Goal: Task Accomplishment & Management: Complete application form

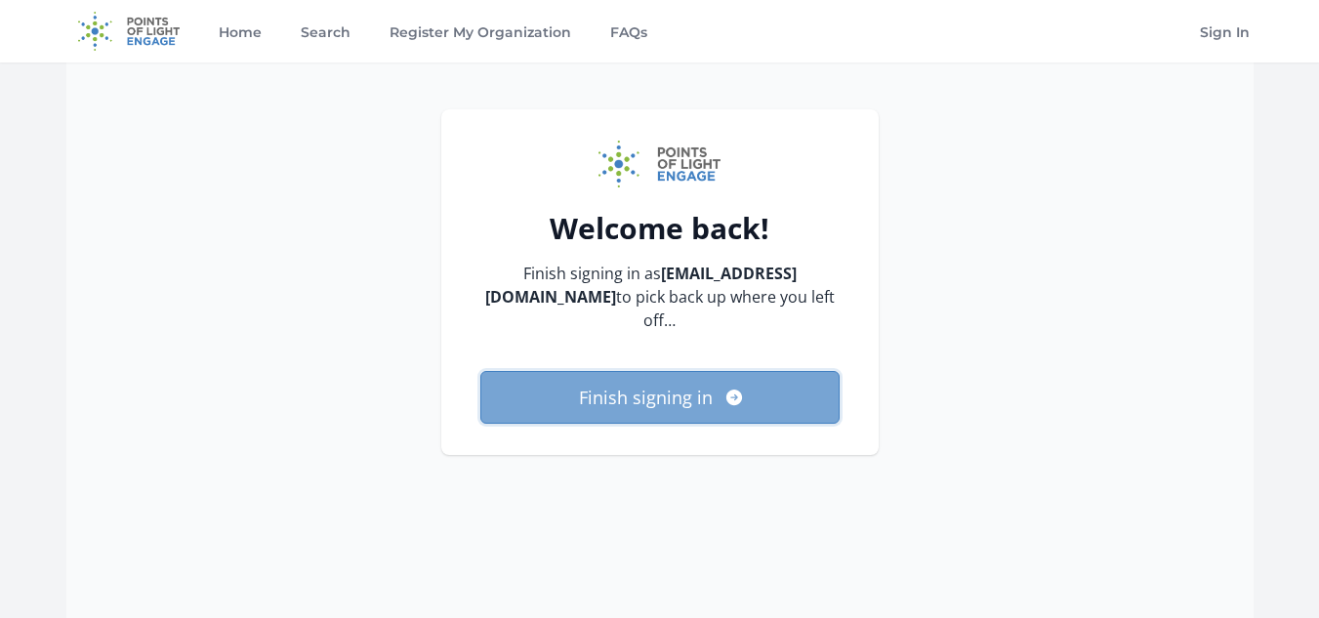
click at [634, 403] on button "Finish signing in" at bounding box center [659, 397] width 359 height 53
click at [660, 399] on button "Finish signing in" at bounding box center [659, 397] width 359 height 53
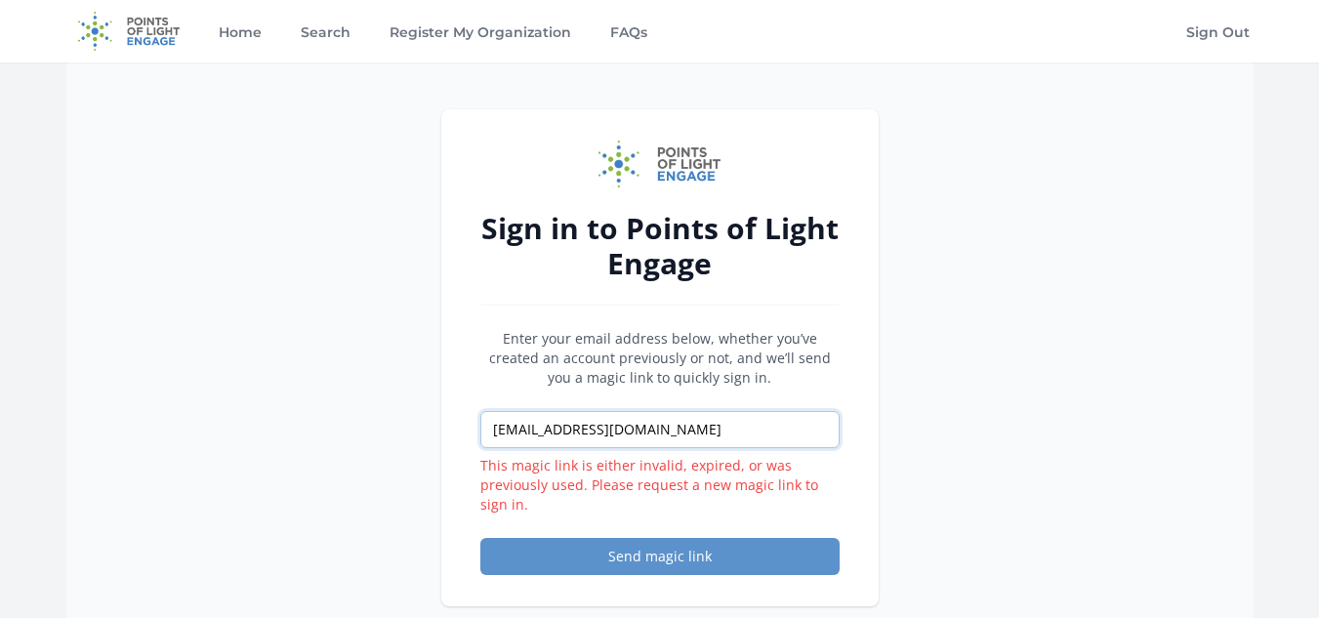
click at [698, 435] on input "[EMAIL_ADDRESS][DOMAIN_NAME]" at bounding box center [659, 429] width 359 height 37
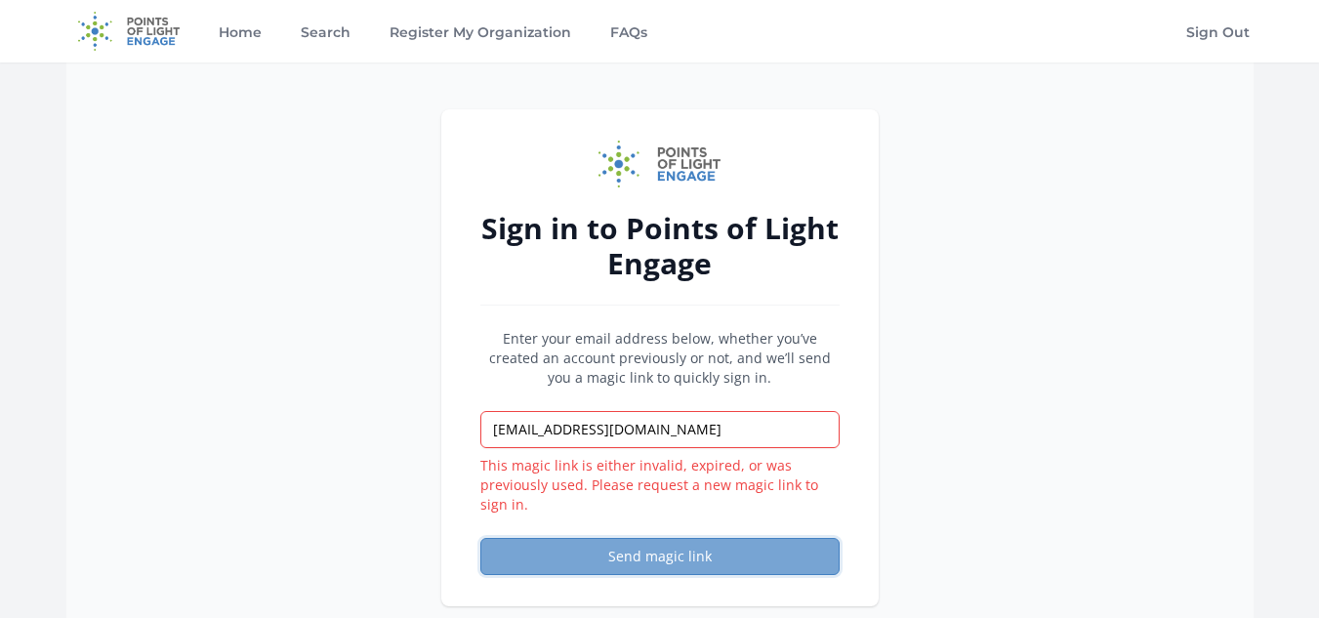
click at [540, 549] on button "Send magic link" at bounding box center [659, 556] width 359 height 37
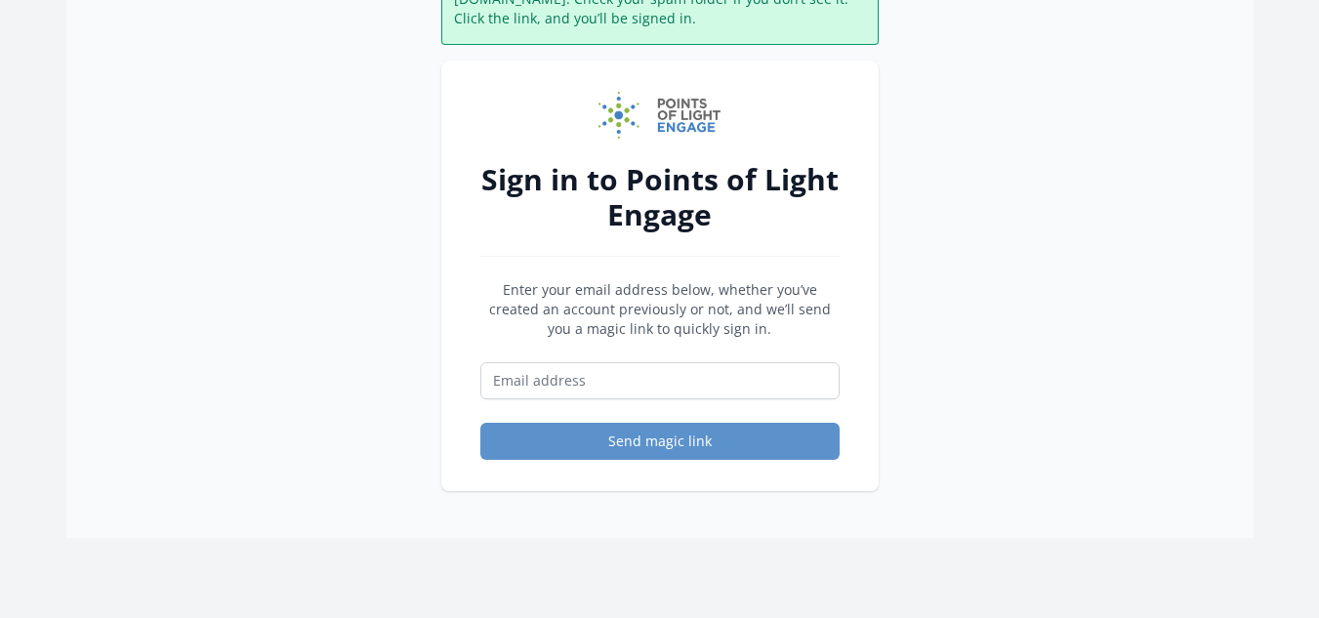
scroll to position [214, 0]
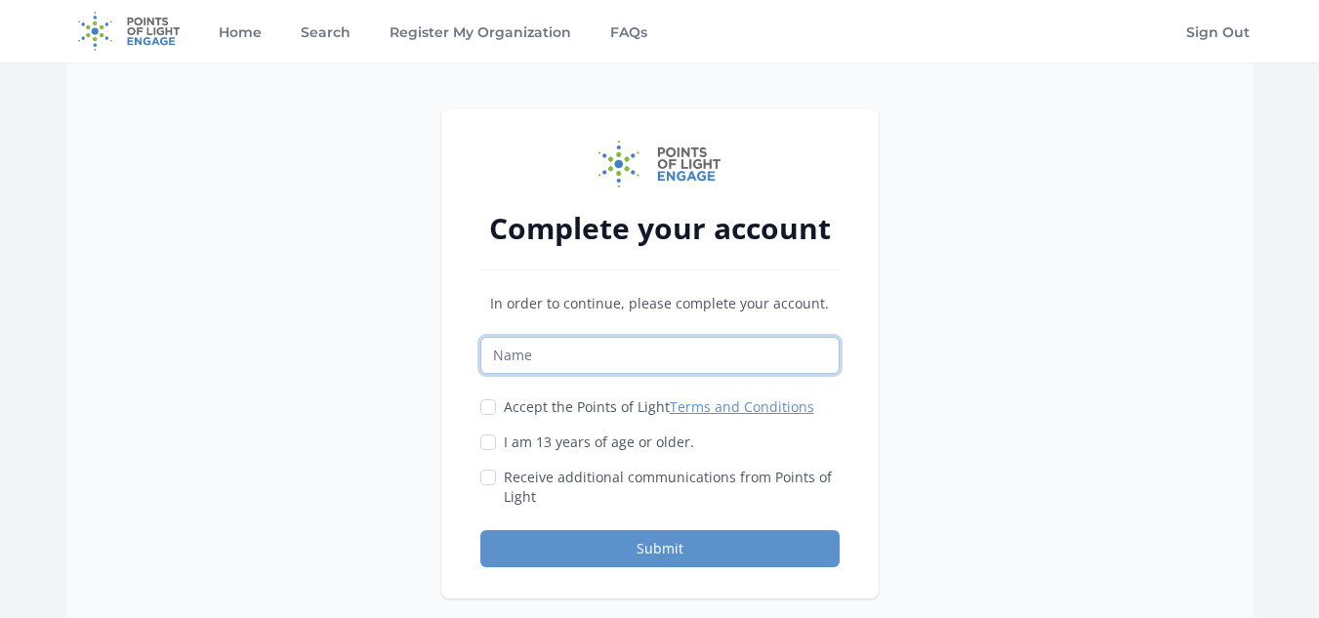
click at [602, 359] on input "Name" at bounding box center [659, 355] width 359 height 37
click at [954, 360] on div "Complete your account In order to continue, please complete your account. Accep…" at bounding box center [659, 371] width 1187 height 618
click at [688, 351] on input "Name" at bounding box center [659, 355] width 359 height 37
type input "Mubashir Ali"
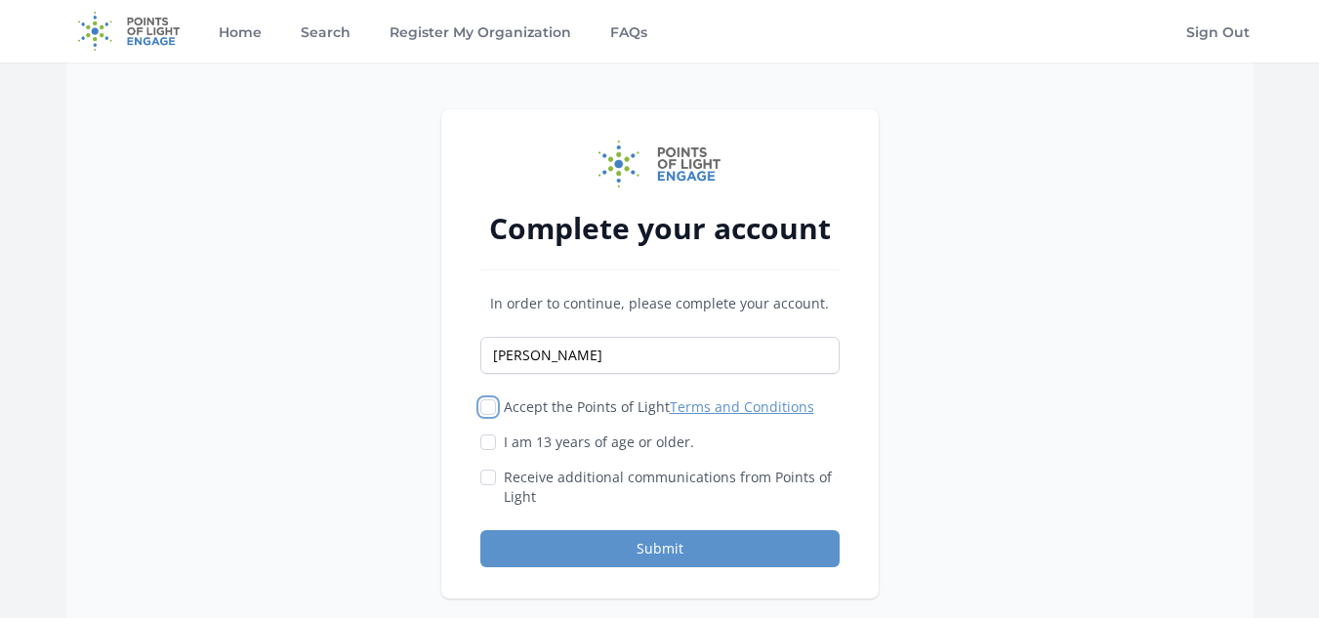
click at [485, 412] on input "Accept the Points of Light Terms and Conditions" at bounding box center [488, 407] width 16 height 16
checkbox input "true"
click at [485, 439] on input "I am 13 years of age or older." at bounding box center [488, 443] width 16 height 16
checkbox input "true"
click at [484, 479] on input "Receive additional communications from Points of Light" at bounding box center [488, 478] width 16 height 16
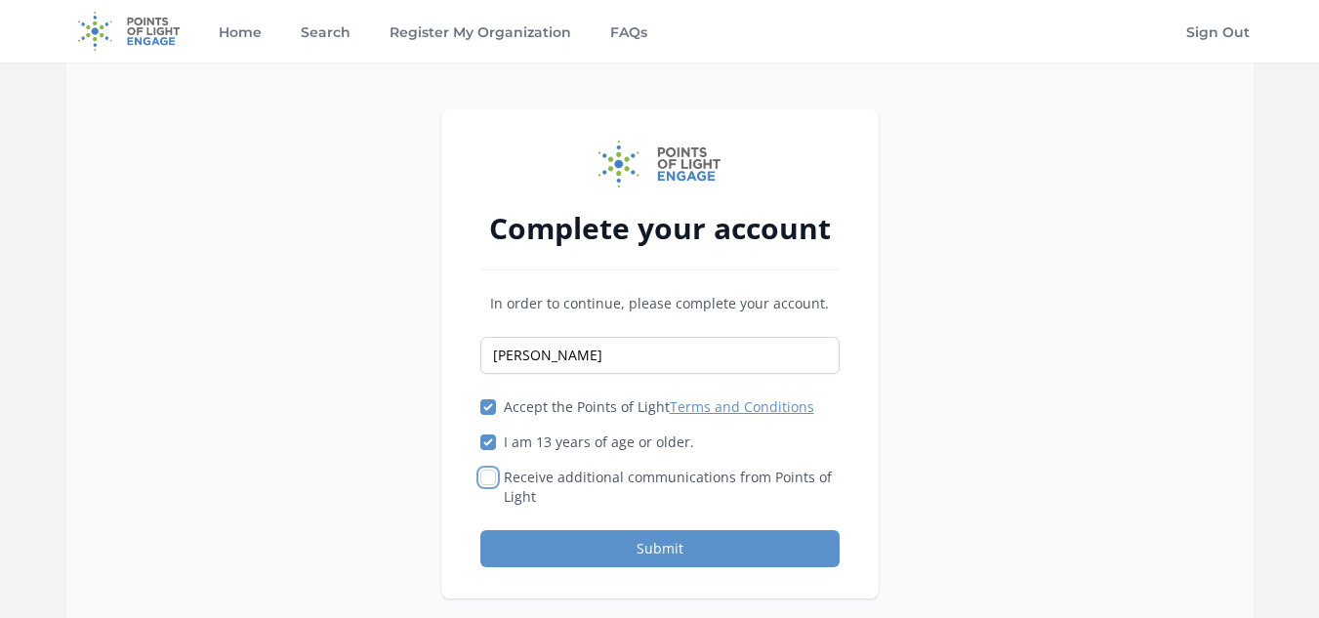
checkbox input "true"
click at [626, 544] on button "Submit" at bounding box center [659, 548] width 359 height 37
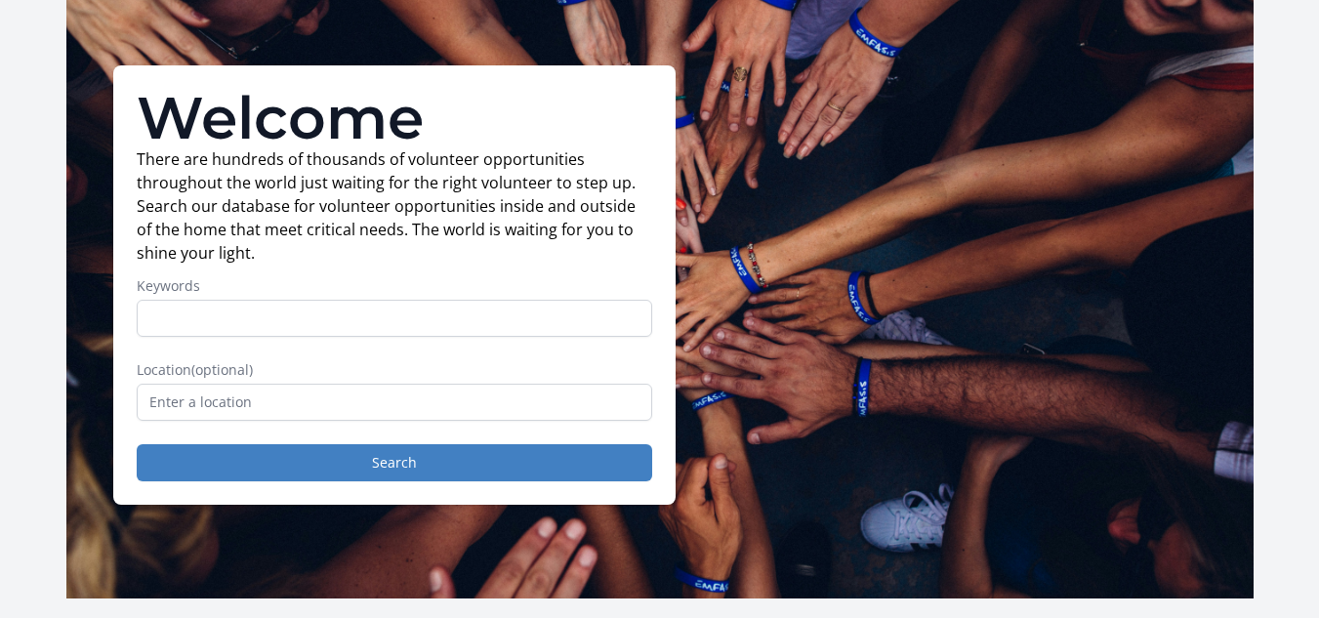
scroll to position [125, 0]
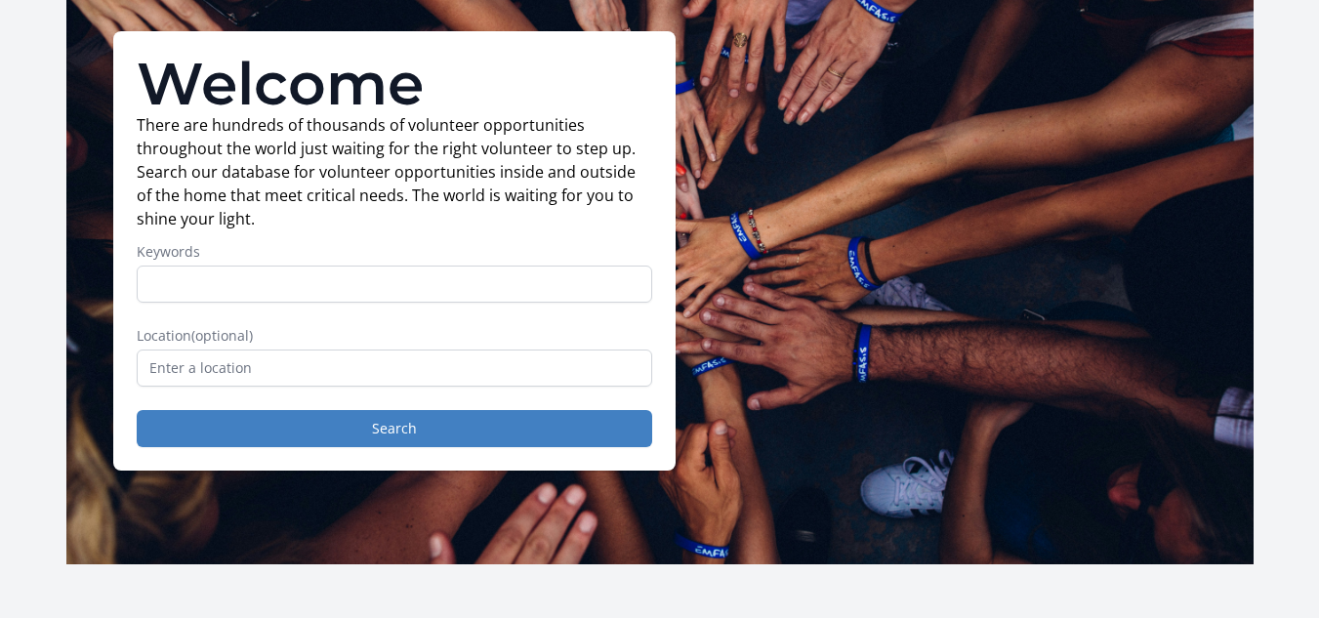
click at [294, 276] on input "Keywords" at bounding box center [395, 284] width 516 height 37
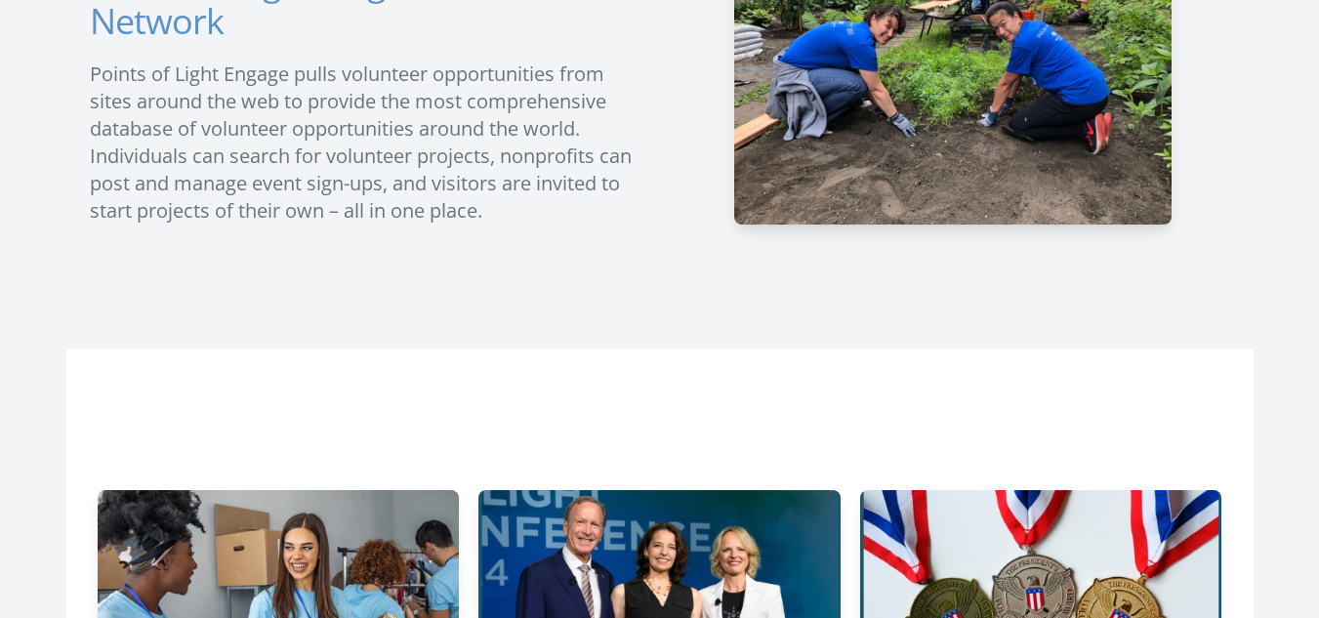
scroll to position [914, 0]
